Goal: Transaction & Acquisition: Book appointment/travel/reservation

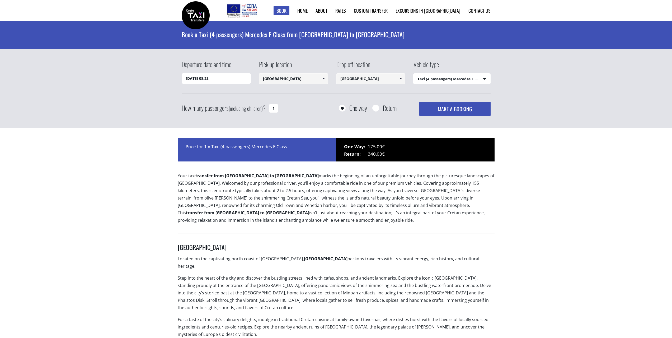
select select "540"
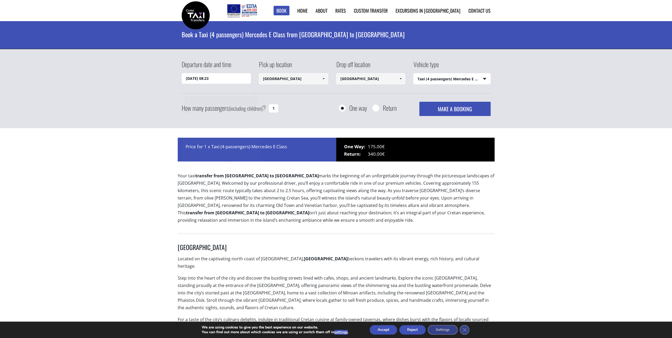
click at [197, 79] on input "01/09/2025 08:23" at bounding box center [216, 78] width 69 height 11
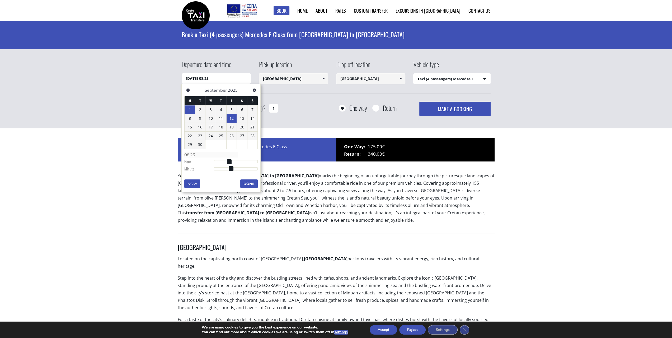
click at [231, 119] on link "12" at bounding box center [232, 118] width 10 height 8
type input "12/09/2025 01:00"
type input "01:00"
type input "12/09/2025 02:00"
type input "02:00"
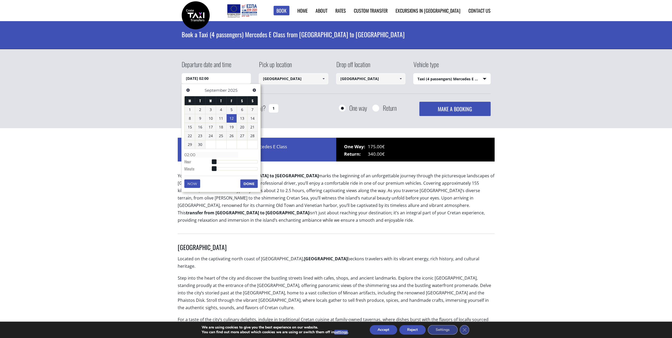
type input "12/09/2025 03:00"
type input "03:00"
type input "12/09/2025 04:00"
type input "04:00"
type input "12/09/2025 06:00"
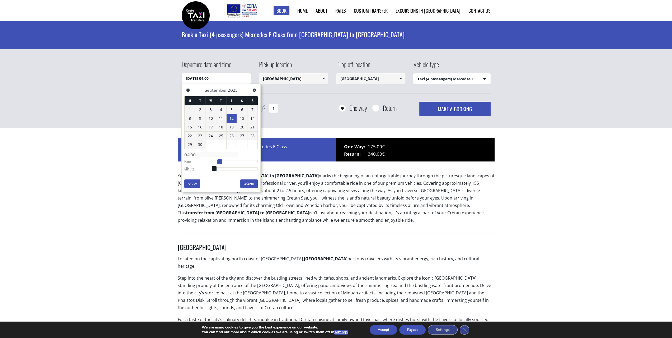
type input "06:00"
type input "12/09/2025 07:00"
type input "07:00"
type input "12/09/2025 08:00"
type input "08:00"
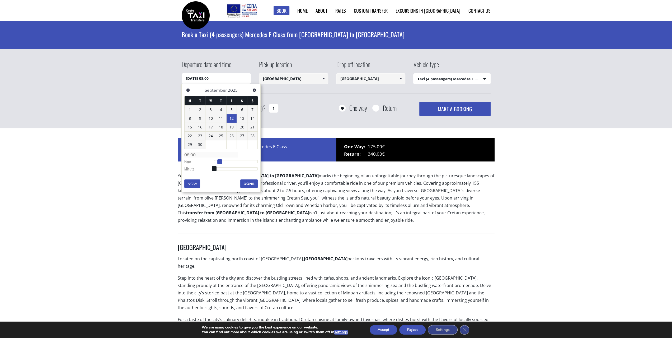
type input "12/09/2025 09:00"
type input "09:00"
type input "12/09/2025 10:00"
type input "10:00"
type input "12/09/2025 11:00"
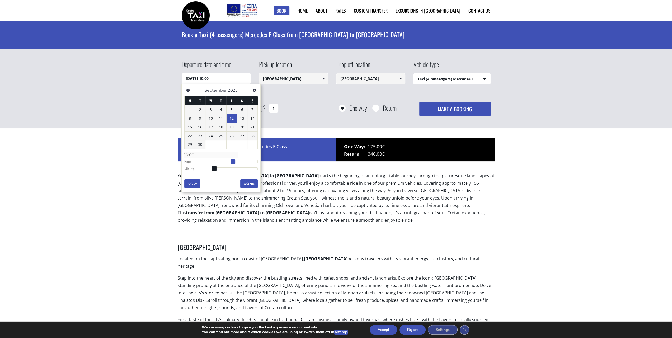
type input "11:00"
type input "12/09/2025 12:00"
type input "12:00"
type input "12/09/2025 13:00"
type input "13:00"
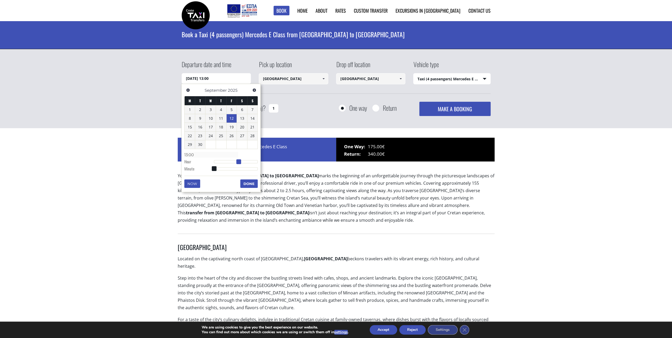
type input "12/09/2025 14:00"
type input "14:00"
type input "12/09/2025 15:00"
type input "15:00"
type input "12/09/2025 16:00"
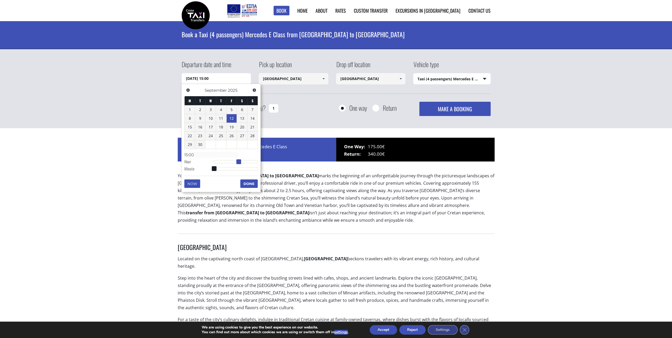
type input "16:00"
type input "12/09/2025 17:00"
type input "17:00"
type input "12/09/2025 18:00"
type input "18:00"
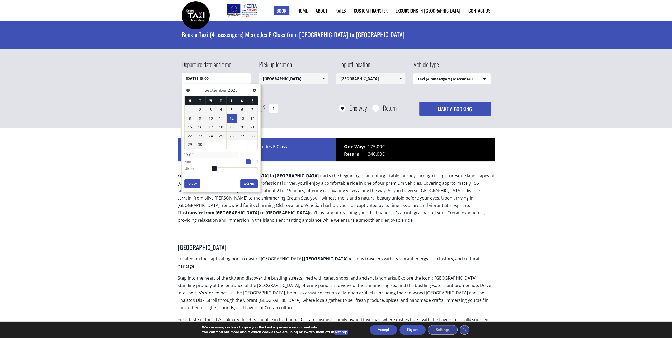
type input "[DATE] 19:00"
type input "19:00"
drag, startPoint x: 214, startPoint y: 162, endPoint x: 250, endPoint y: 161, distance: 36.2
click at [250, 161] on span at bounding box center [250, 161] width 5 height 5
click at [249, 185] on button "Done" at bounding box center [248, 183] width 17 height 8
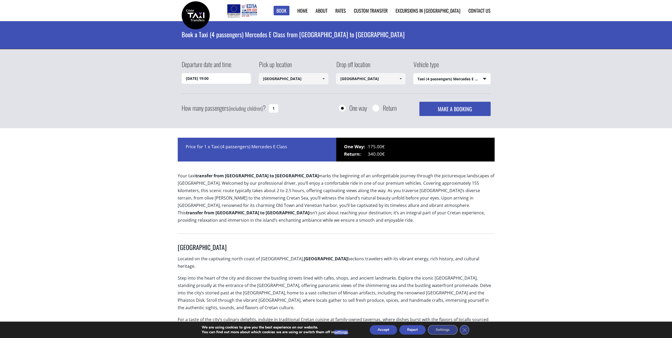
click at [311, 76] on input "Heraklion city" at bounding box center [293, 78] width 69 height 11
click at [324, 77] on span at bounding box center [323, 79] width 4 height 4
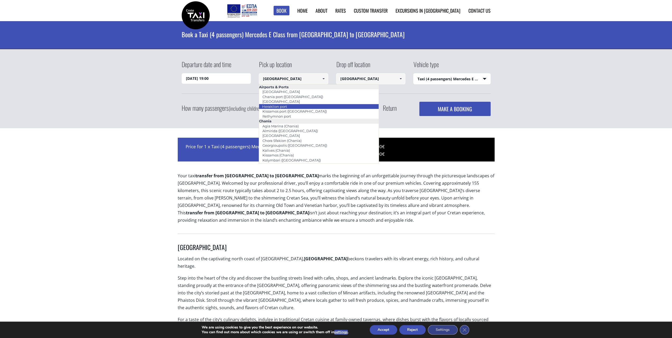
click at [281, 106] on link "Heraklion port" at bounding box center [275, 106] width 32 height 7
type input "Heraklion port"
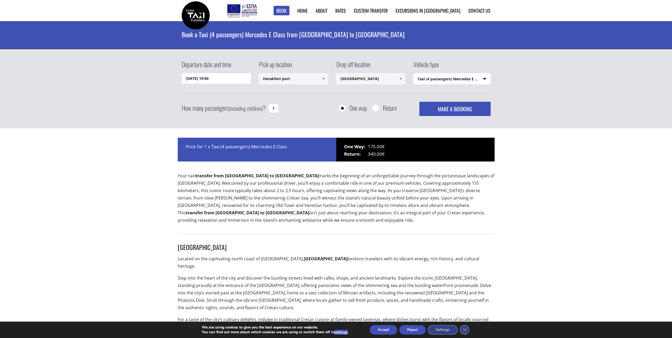
click at [384, 77] on input "[GEOGRAPHIC_DATA]" at bounding box center [370, 78] width 69 height 11
click at [456, 76] on select "Select vehicle type Taxi (4 passengers) Mercedes E Class Mini Van (7 passengers…" at bounding box center [452, 78] width 77 height 11
click at [455, 77] on select "Select vehicle type Taxi (4 passengers) Mercedes E Class Mini Van (7 passengers…" at bounding box center [452, 78] width 77 height 11
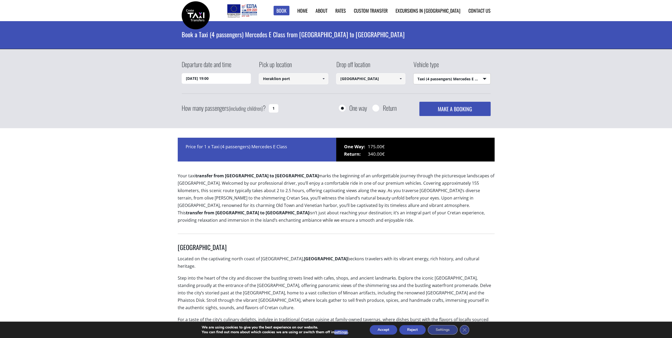
click at [456, 110] on button "MAKE A BOOKING" at bounding box center [454, 109] width 71 height 14
click at [272, 108] on input "1" at bounding box center [274, 108] width 10 height 8
drag, startPoint x: 272, startPoint y: 108, endPoint x: 277, endPoint y: 108, distance: 4.5
click at [277, 108] on input "1" at bounding box center [274, 108] width 10 height 8
type input "4"
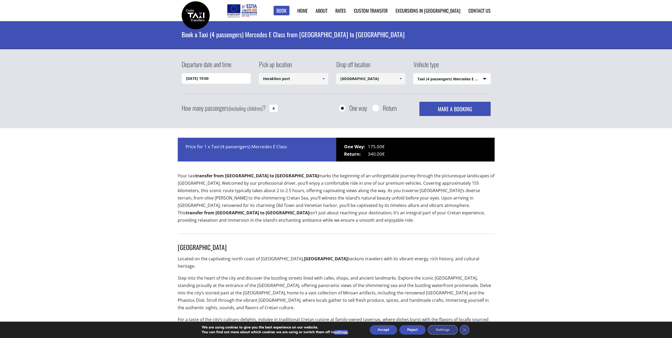
click at [455, 77] on select "Select vehicle type Taxi (4 passengers) Mercedes E Class Mini Van (7 passengers…" at bounding box center [452, 78] width 77 height 11
select select "541"
click at [414, 73] on select "Select vehicle type Taxi (4 passengers) Mercedes E Class Mini Van (7 passengers…" at bounding box center [452, 78] width 77 height 11
click at [459, 107] on button "MAKE A BOOKING" at bounding box center [454, 109] width 71 height 14
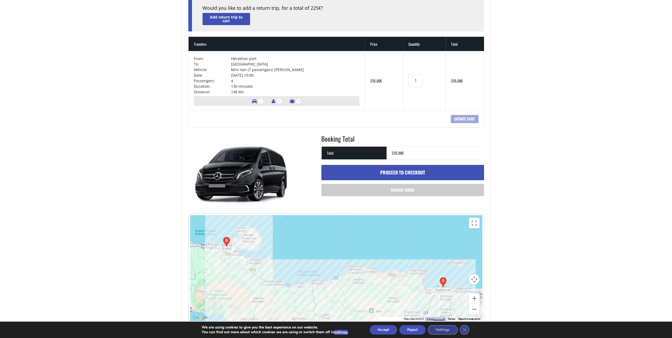
scroll to position [57, 0]
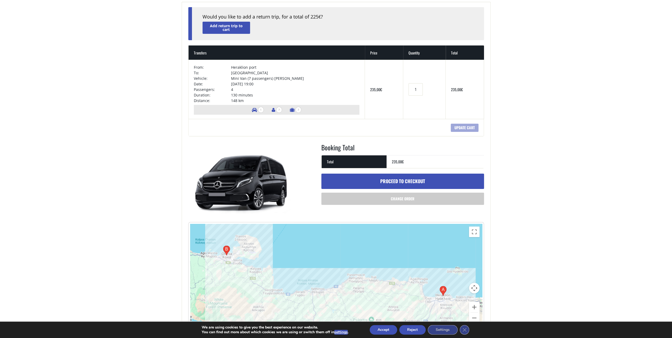
drag, startPoint x: 676, startPoint y: 91, endPoint x: 675, endPoint y: 116, distance: 25.4
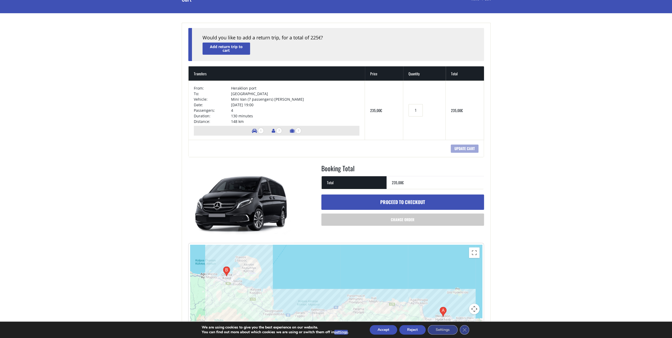
scroll to position [0, 0]
